Goal: Transaction & Acquisition: Purchase product/service

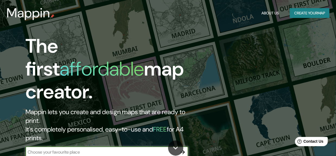
click at [83, 149] on input "text" at bounding box center [101, 152] width 152 height 6
drag, startPoint x: 174, startPoint y: 127, endPoint x: 179, endPoint y: 129, distance: 5.0
click at [175, 149] on input "text" at bounding box center [101, 152] width 152 height 6
click at [179, 146] on button "button" at bounding box center [182, 151] width 11 height 11
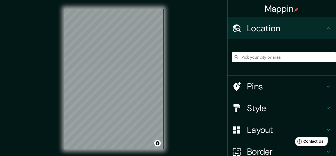
click at [247, 57] on input "Pick your city or area" at bounding box center [284, 57] width 104 height 10
type input "o"
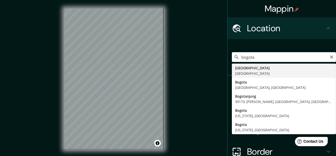
type input "[GEOGRAPHIC_DATA], [GEOGRAPHIC_DATA]"
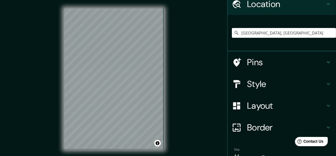
scroll to position [51, 0]
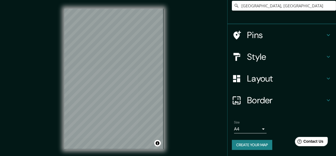
click at [255, 122] on div "Size A4 single" at bounding box center [250, 126] width 33 height 13
click at [255, 127] on body "Mappin Location [GEOGRAPHIC_DATA], [GEOGRAPHIC_DATA] Pins Style Layout Border C…" at bounding box center [168, 78] width 336 height 156
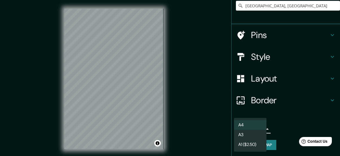
click at [257, 139] on li "A3" at bounding box center [250, 135] width 33 height 10
type input "a4"
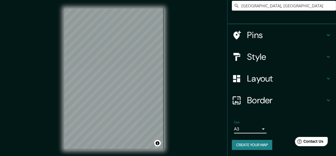
click at [262, 78] on h4 "Layout" at bounding box center [286, 78] width 78 height 11
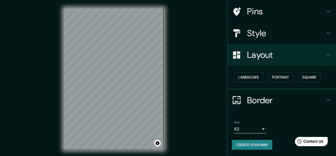
scroll to position [39, 0]
click at [254, 78] on button "Landscape" at bounding box center [248, 77] width 29 height 10
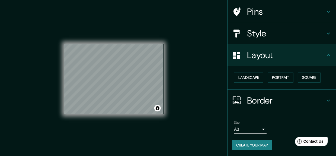
click at [278, 42] on div "Style" at bounding box center [281, 34] width 108 height 22
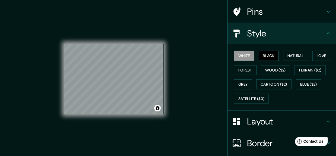
click at [264, 59] on button "Black" at bounding box center [269, 56] width 20 height 10
click at [290, 53] on button "Natural" at bounding box center [295, 56] width 25 height 10
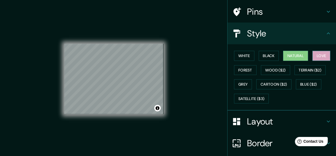
click at [315, 53] on button "Love" at bounding box center [321, 56] width 18 height 10
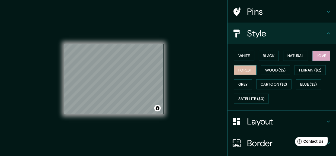
click at [240, 68] on button "Forest" at bounding box center [245, 70] width 23 height 10
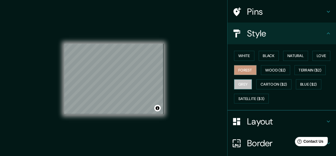
click at [244, 84] on button "Grey" at bounding box center [243, 84] width 18 height 10
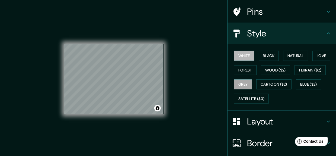
click at [247, 55] on button "White" at bounding box center [244, 56] width 20 height 10
